Goal: Check status: Check status

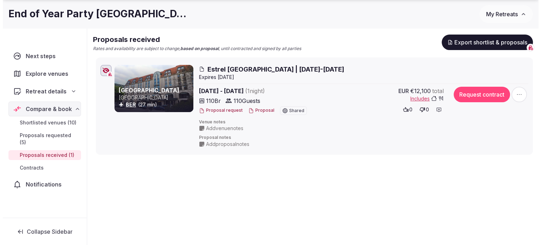
scroll to position [106, 0]
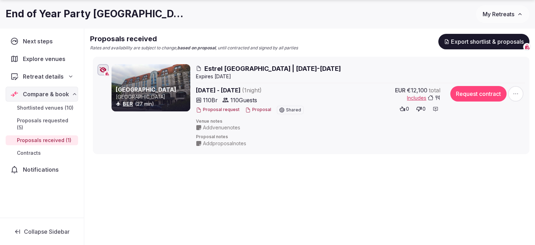
click at [252, 109] on button "Proposal" at bounding box center [258, 110] width 26 height 6
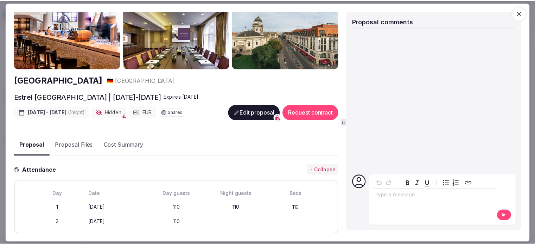
scroll to position [0, 0]
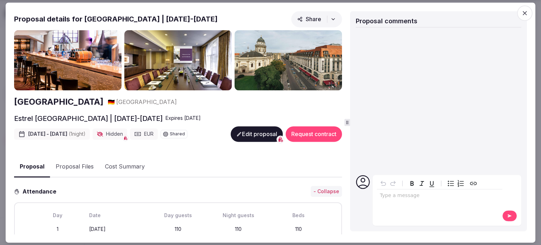
drag, startPoint x: 522, startPoint y: 13, endPoint x: 511, endPoint y: 15, distance: 10.8
click at [522, 13] on icon "button" at bounding box center [524, 13] width 7 height 7
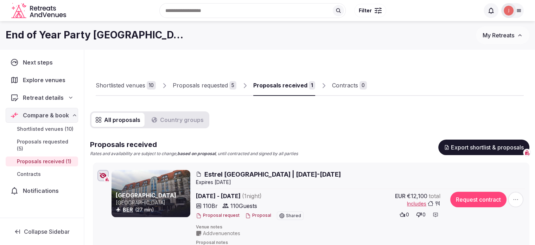
click at [214, 89] on div "Proposals requested" at bounding box center [200, 85] width 55 height 8
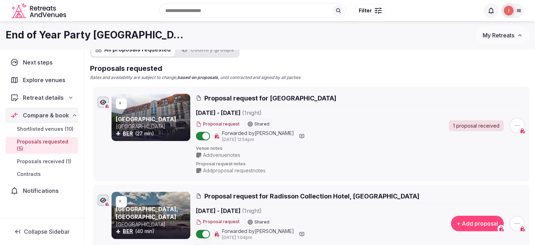
scroll to position [35, 0]
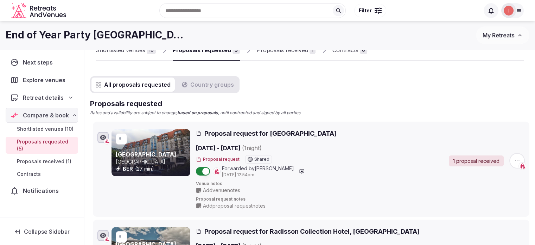
click at [266, 52] on div "Proposals received" at bounding box center [282, 50] width 51 height 8
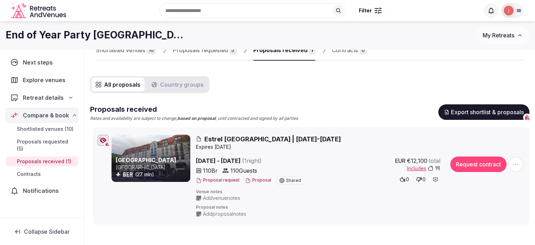
click at [196, 57] on link "Proposals requested 5" at bounding box center [205, 50] width 64 height 20
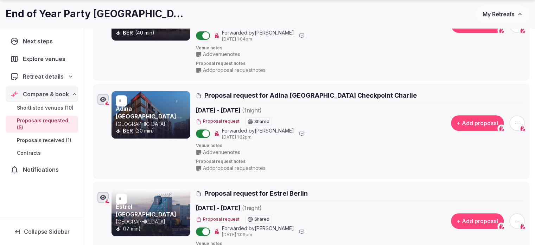
scroll to position [387, 0]
